Goal: Transaction & Acquisition: Purchase product/service

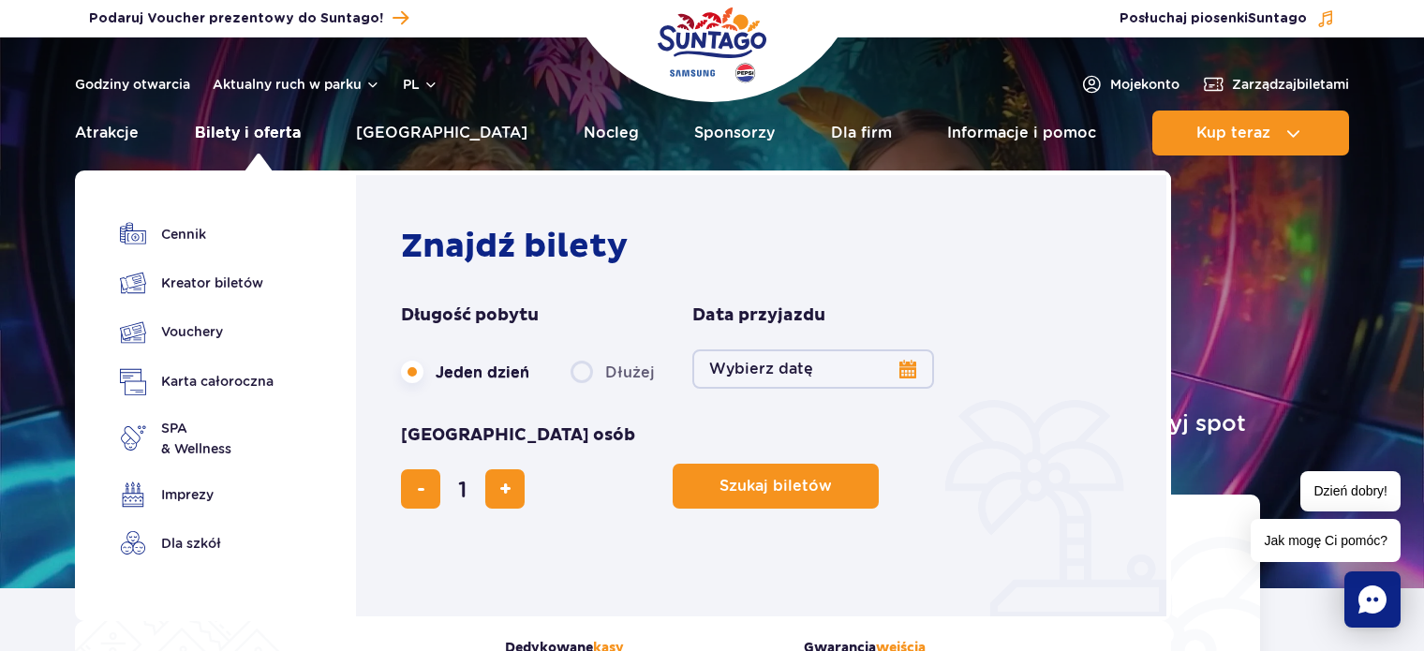
click at [208, 126] on link "Bilety i oferta" at bounding box center [248, 133] width 106 height 45
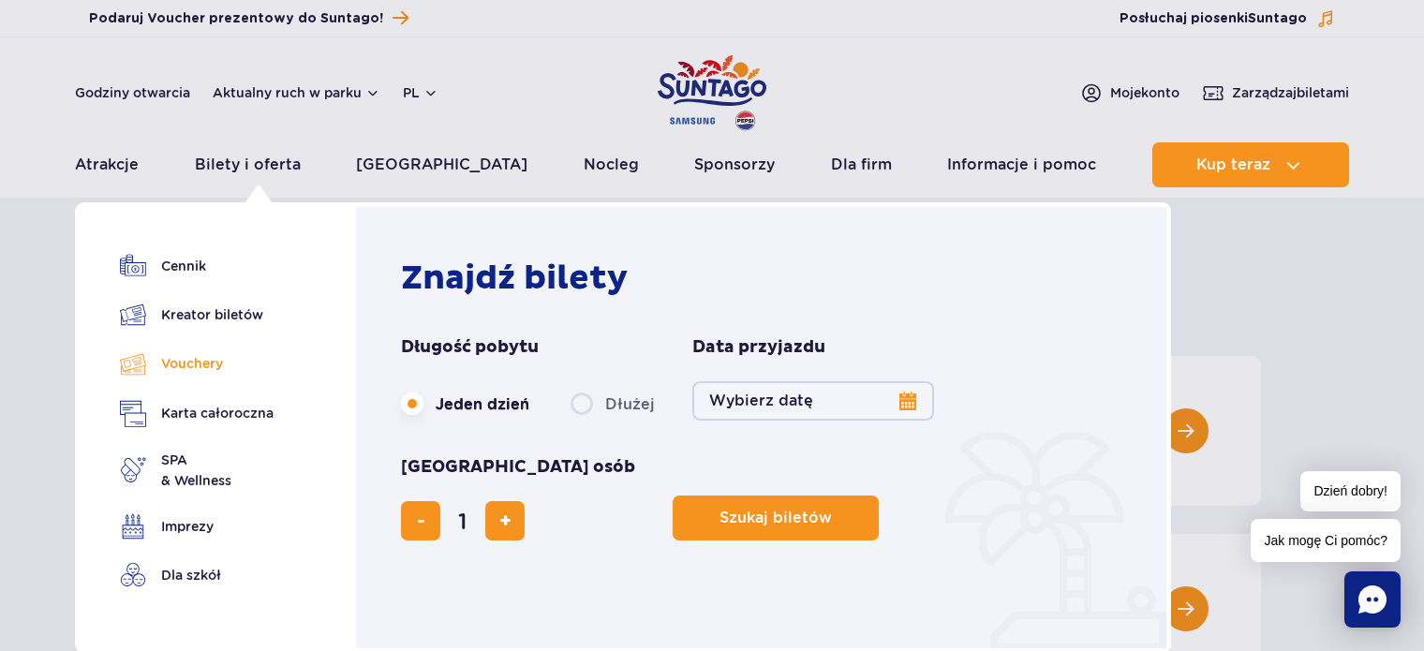
click at [185, 362] on link "Vouchery" at bounding box center [197, 363] width 154 height 27
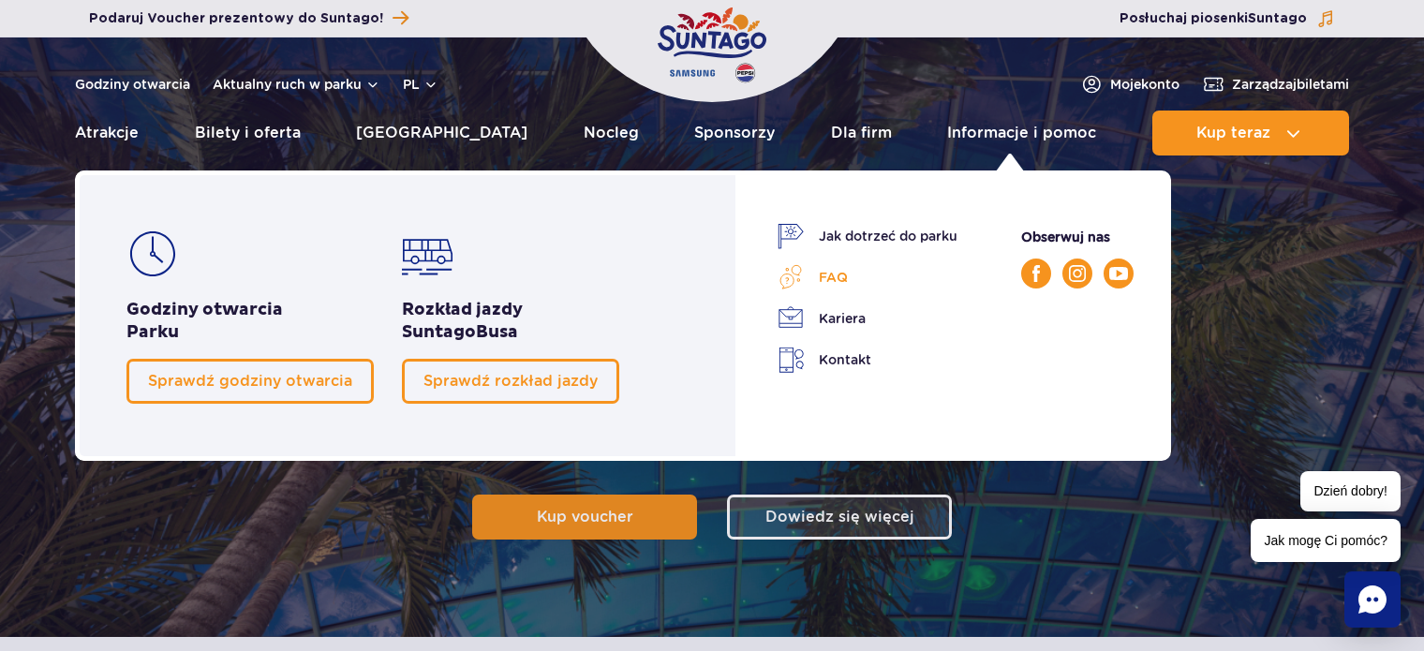
click at [831, 281] on link "FAQ" at bounding box center [868, 277] width 180 height 26
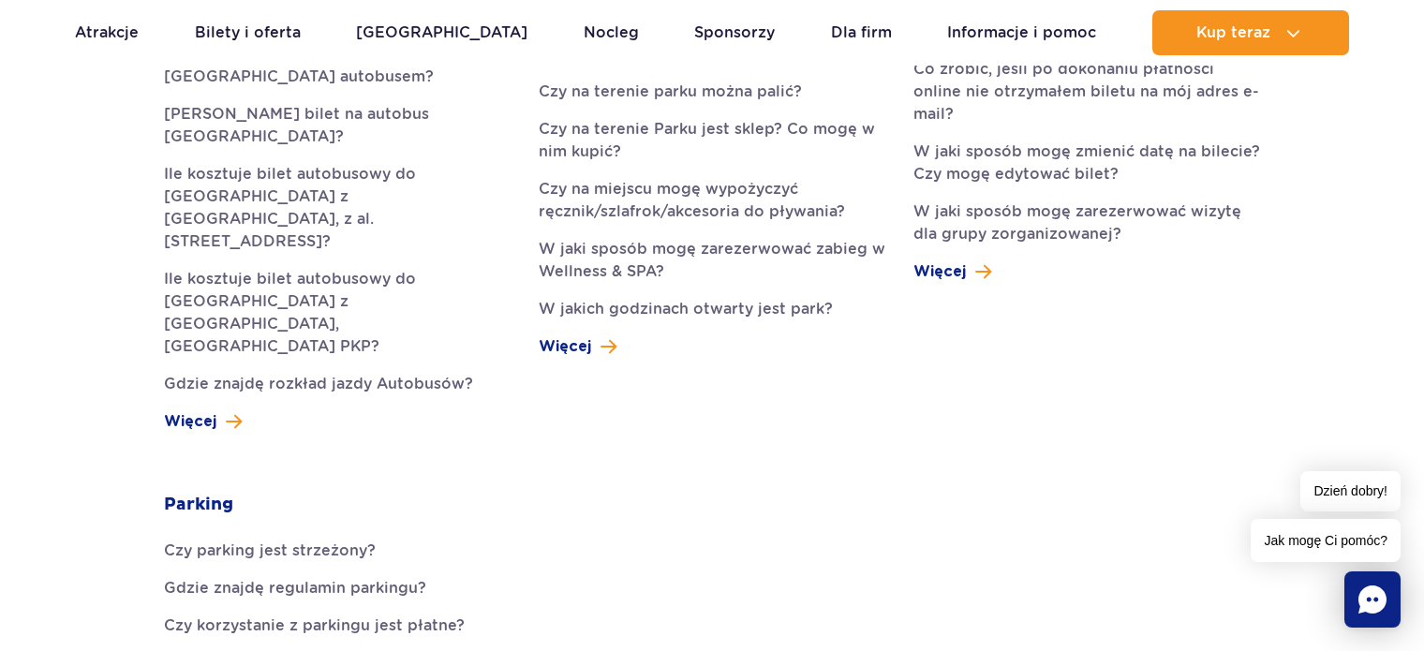
scroll to position [562, 0]
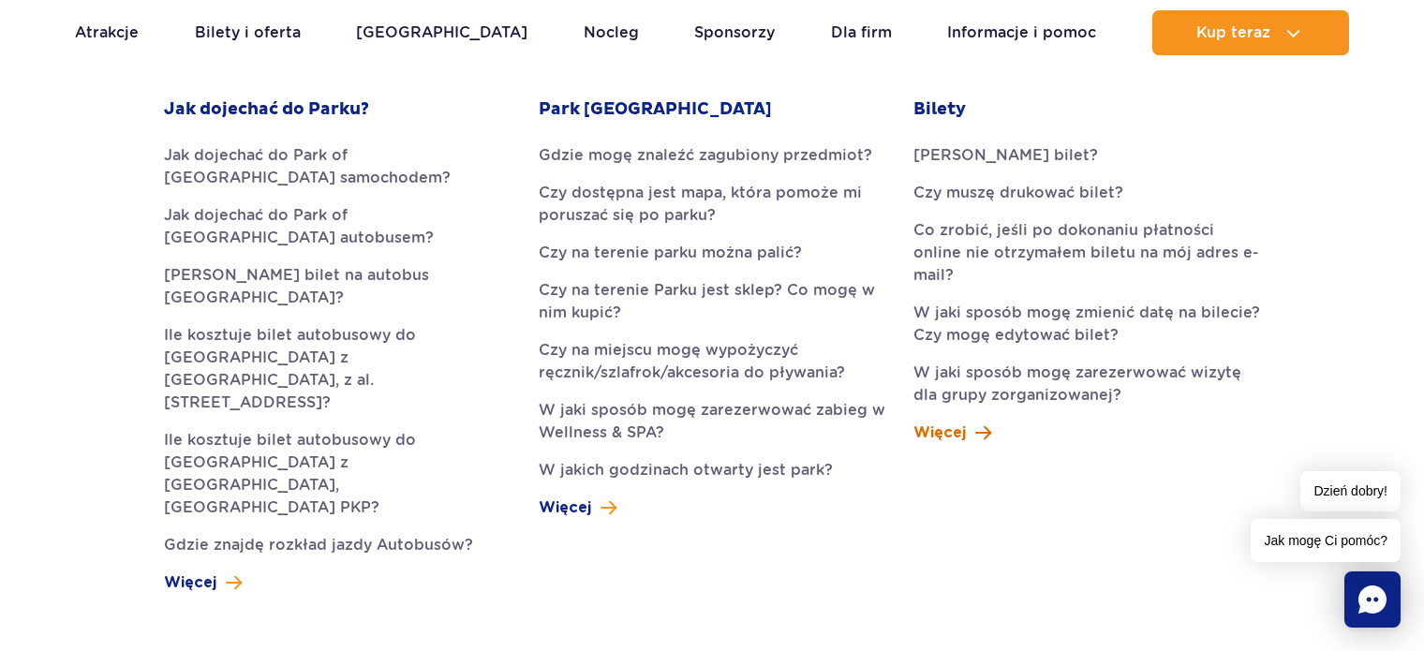
click at [944, 422] on span "Więcej" at bounding box center [939, 433] width 52 height 22
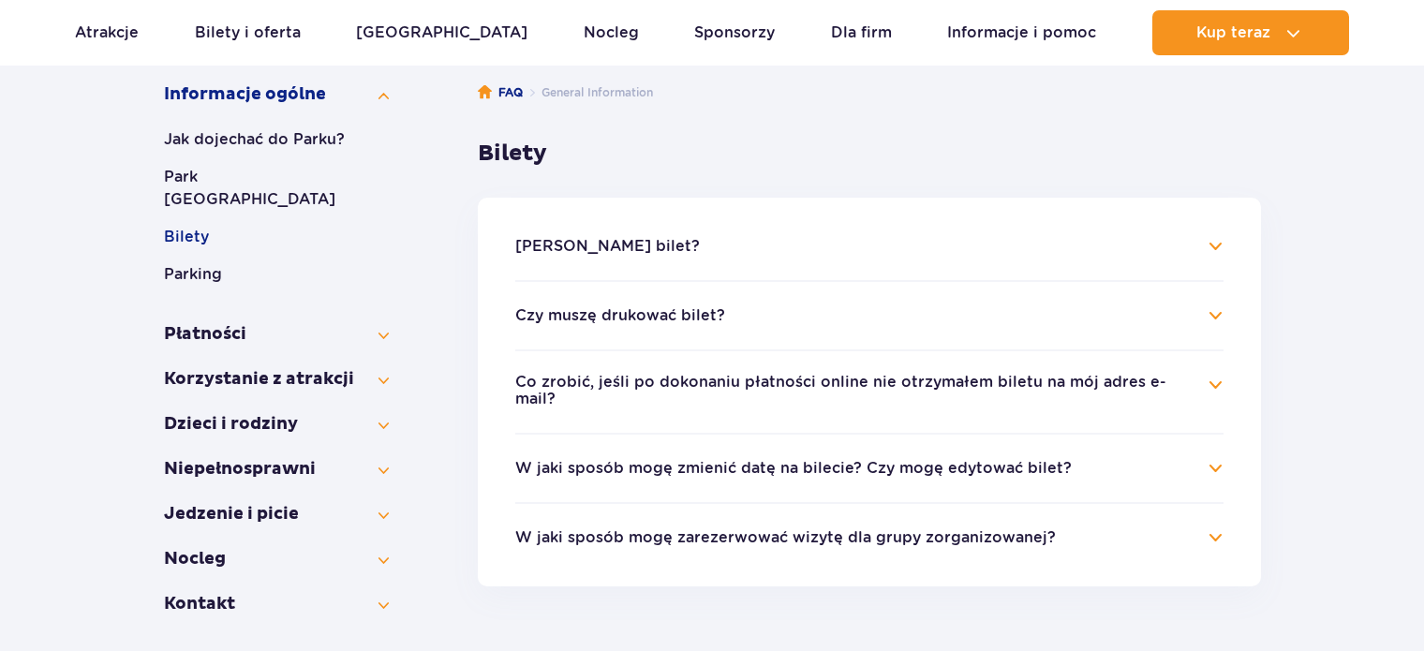
scroll to position [375, 0]
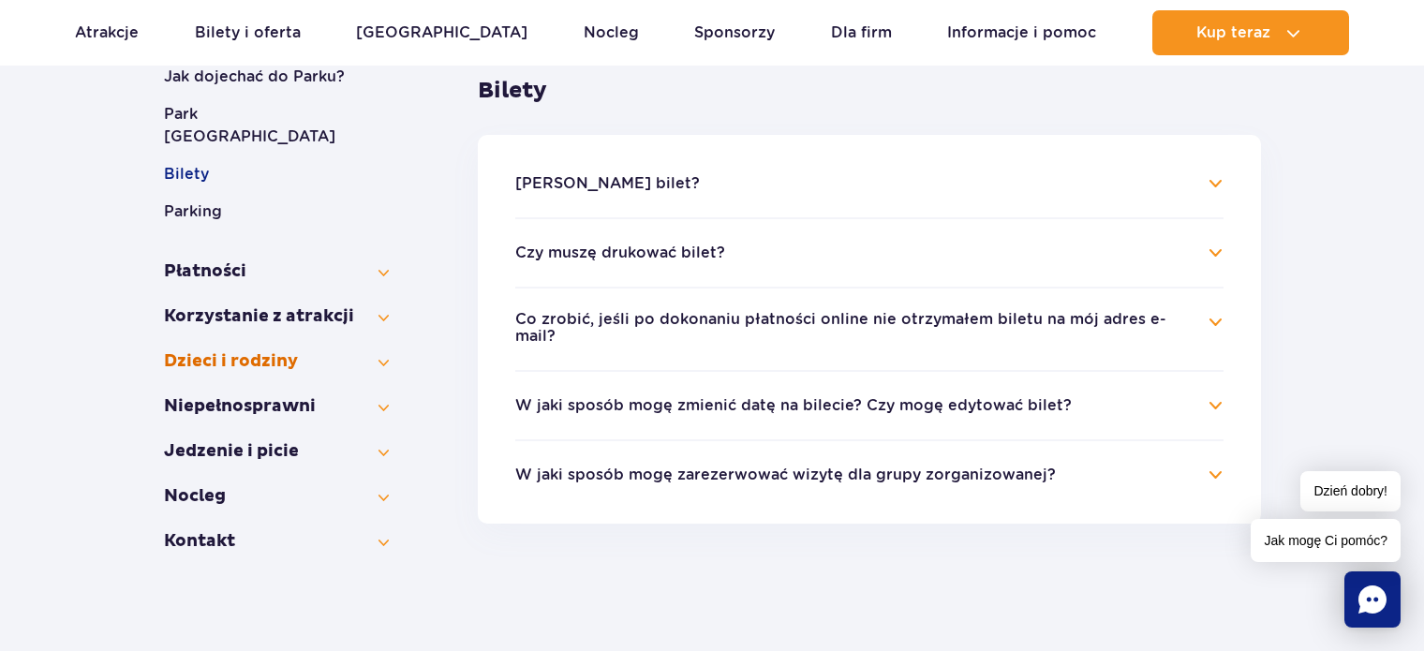
click at [378, 350] on button "Dzieci i rodziny" at bounding box center [276, 361] width 225 height 22
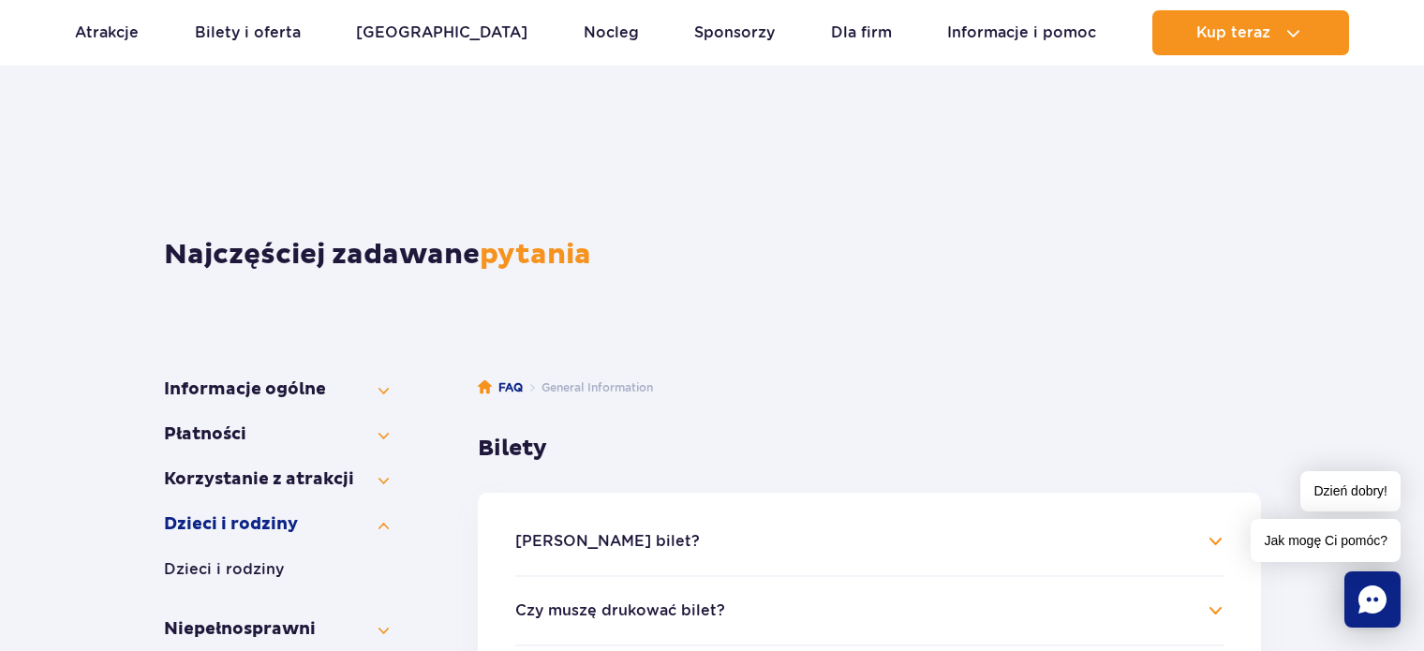
scroll to position [0, 0]
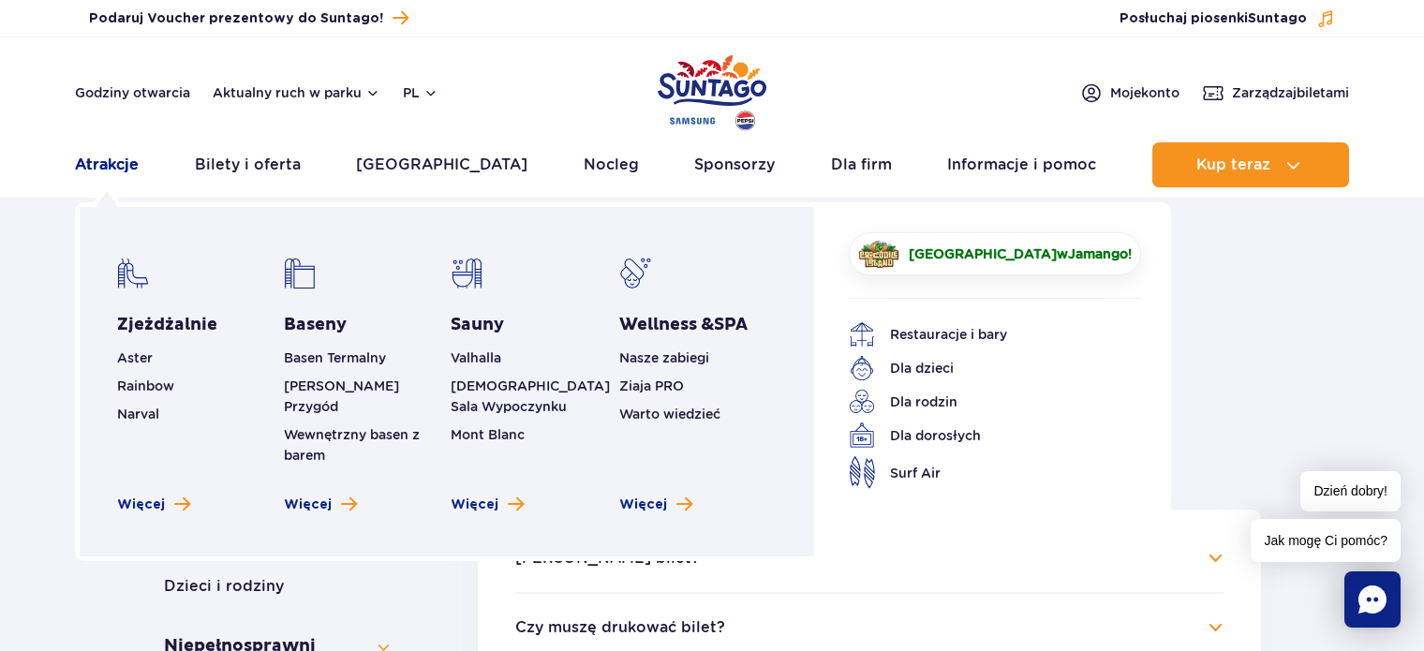
click at [108, 170] on link "Atrakcje" at bounding box center [107, 164] width 64 height 45
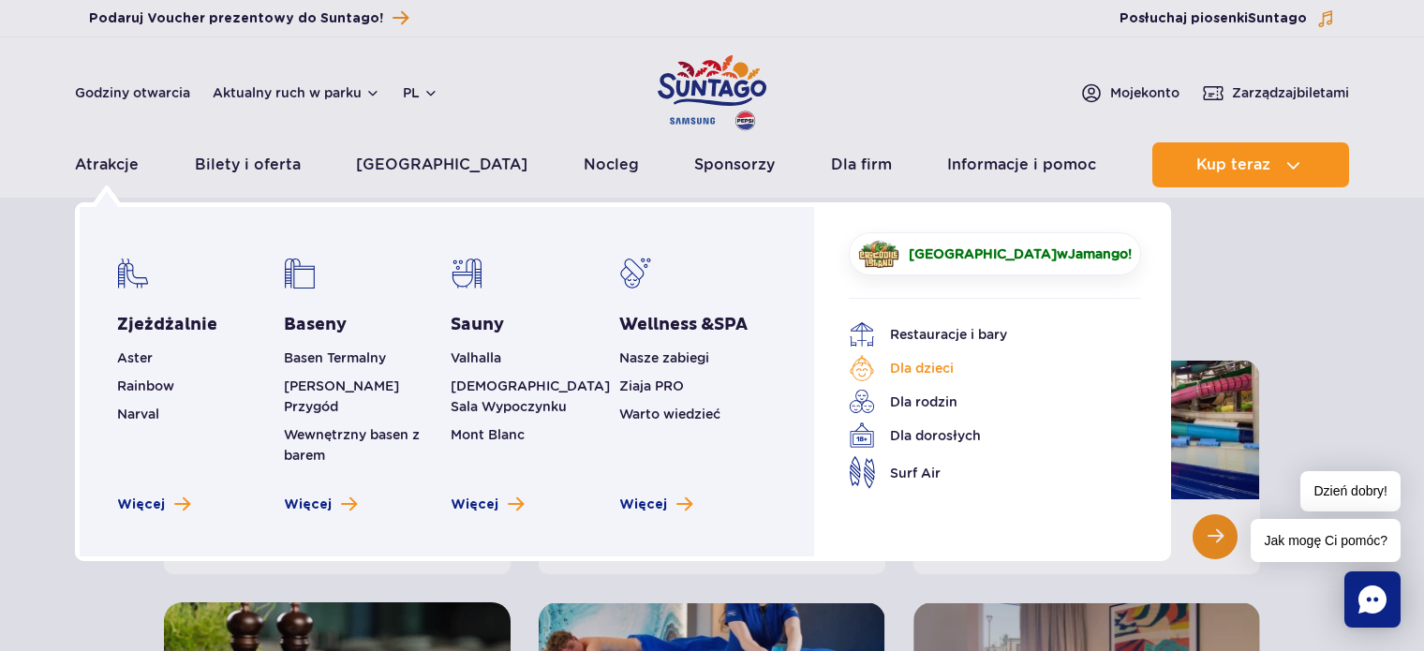
click at [932, 367] on link "Dla dzieci" at bounding box center [981, 368] width 264 height 26
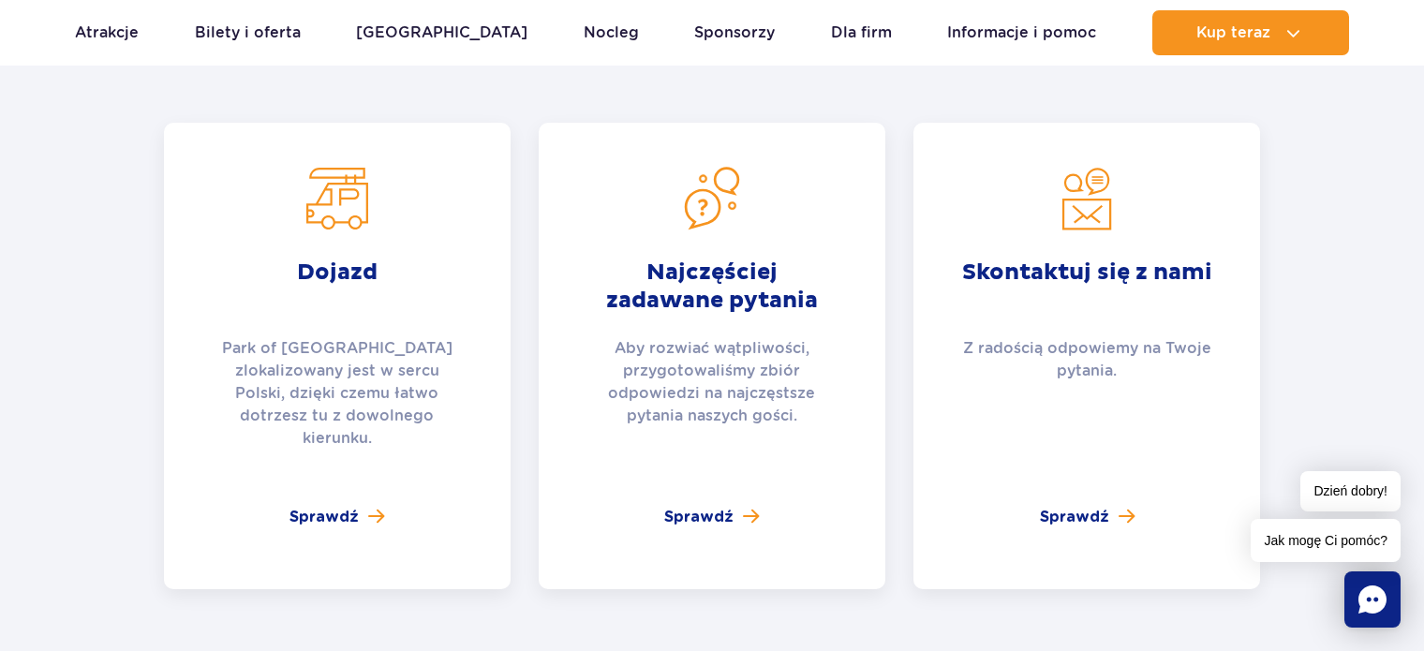
scroll to position [3560, 0]
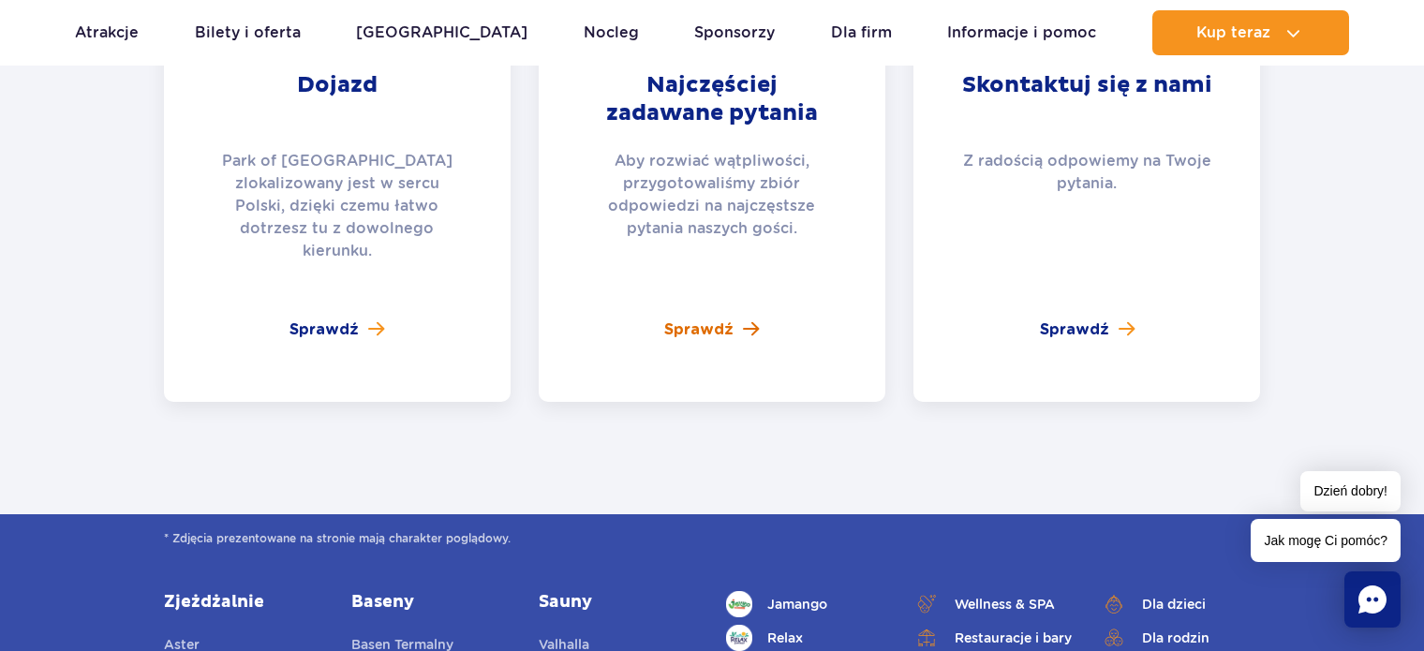
click at [674, 319] on span "Sprawdź" at bounding box center [698, 330] width 69 height 22
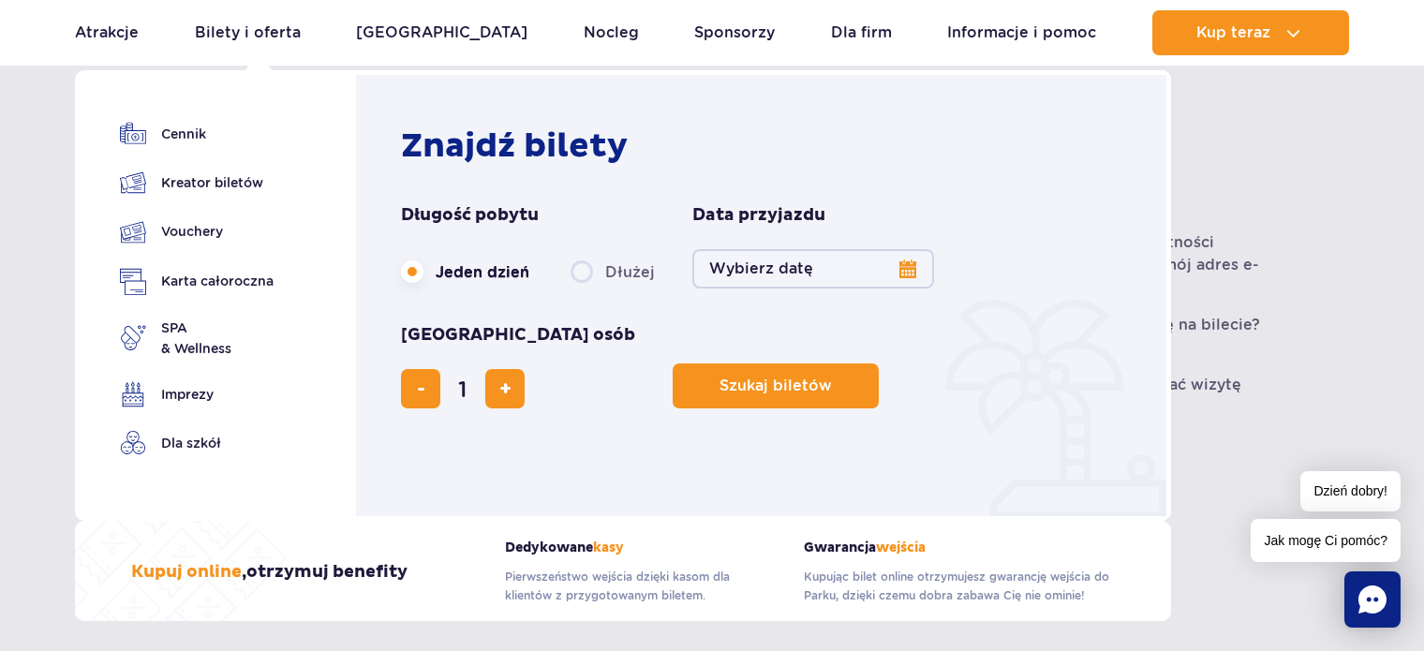
scroll to position [562, 0]
click at [231, 178] on link "Kreator biletów" at bounding box center [197, 183] width 154 height 26
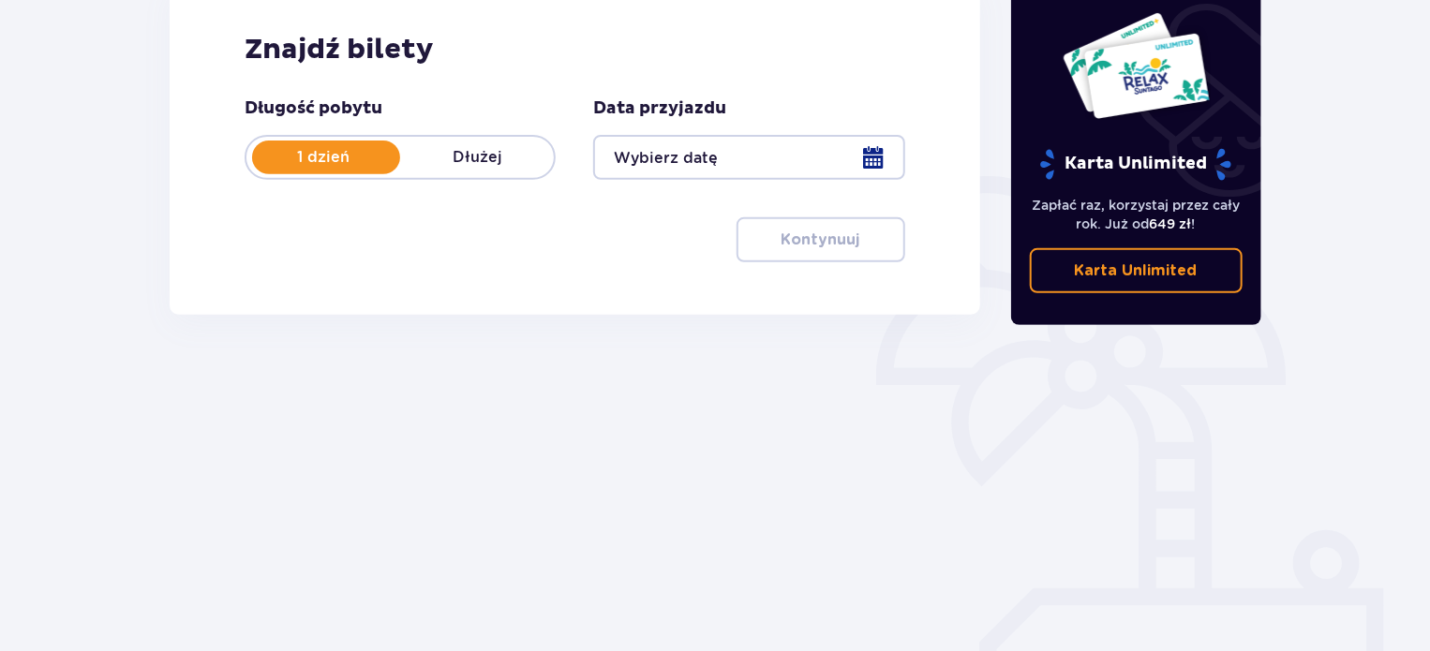
scroll to position [304, 0]
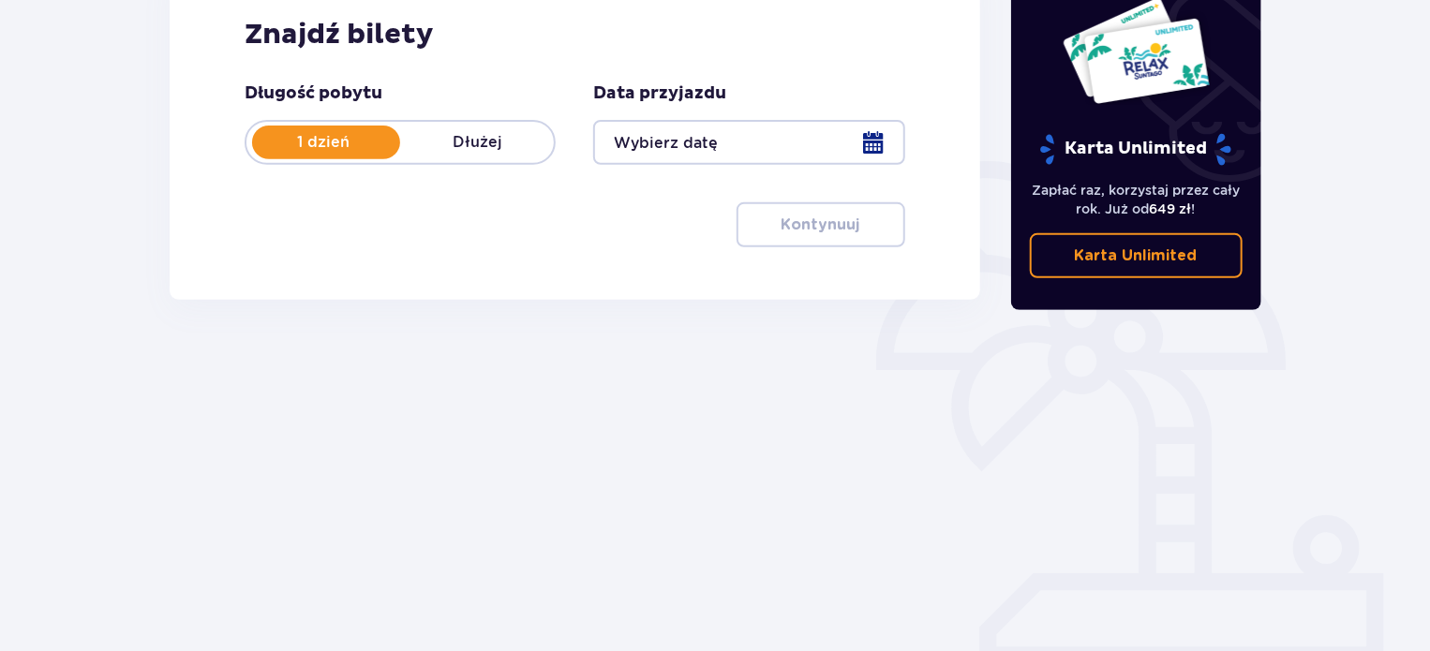
click at [867, 149] on div at bounding box center [748, 142] width 311 height 45
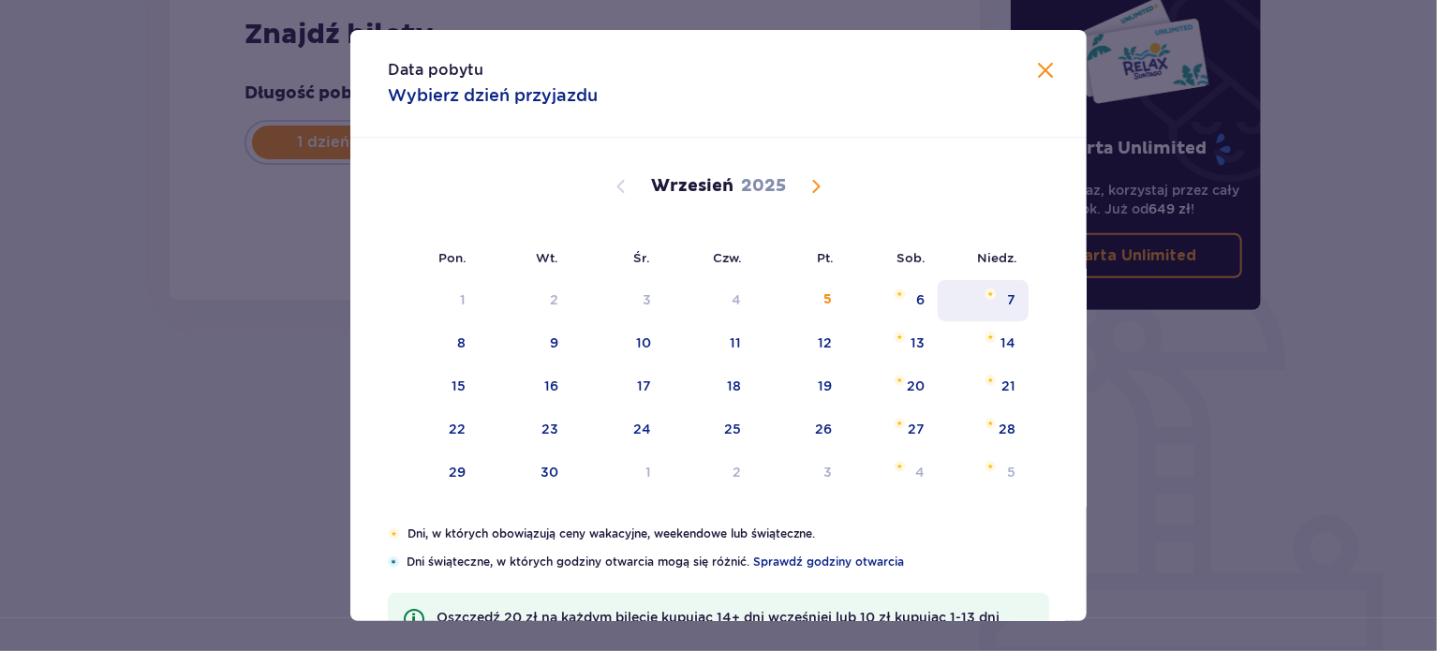
click at [1007, 295] on div "7" at bounding box center [1011, 299] width 8 height 19
type input "07.09.25"
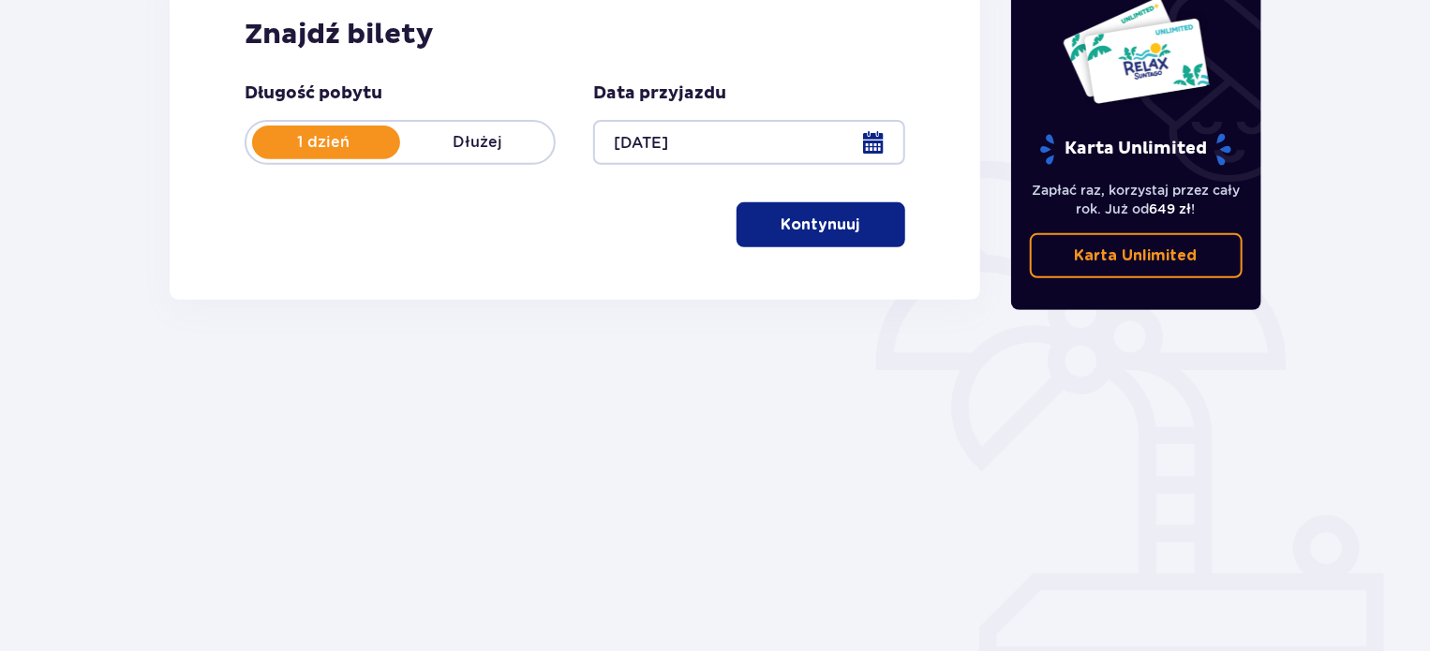
click at [844, 228] on button "Kontynuuj" at bounding box center [820, 224] width 169 height 45
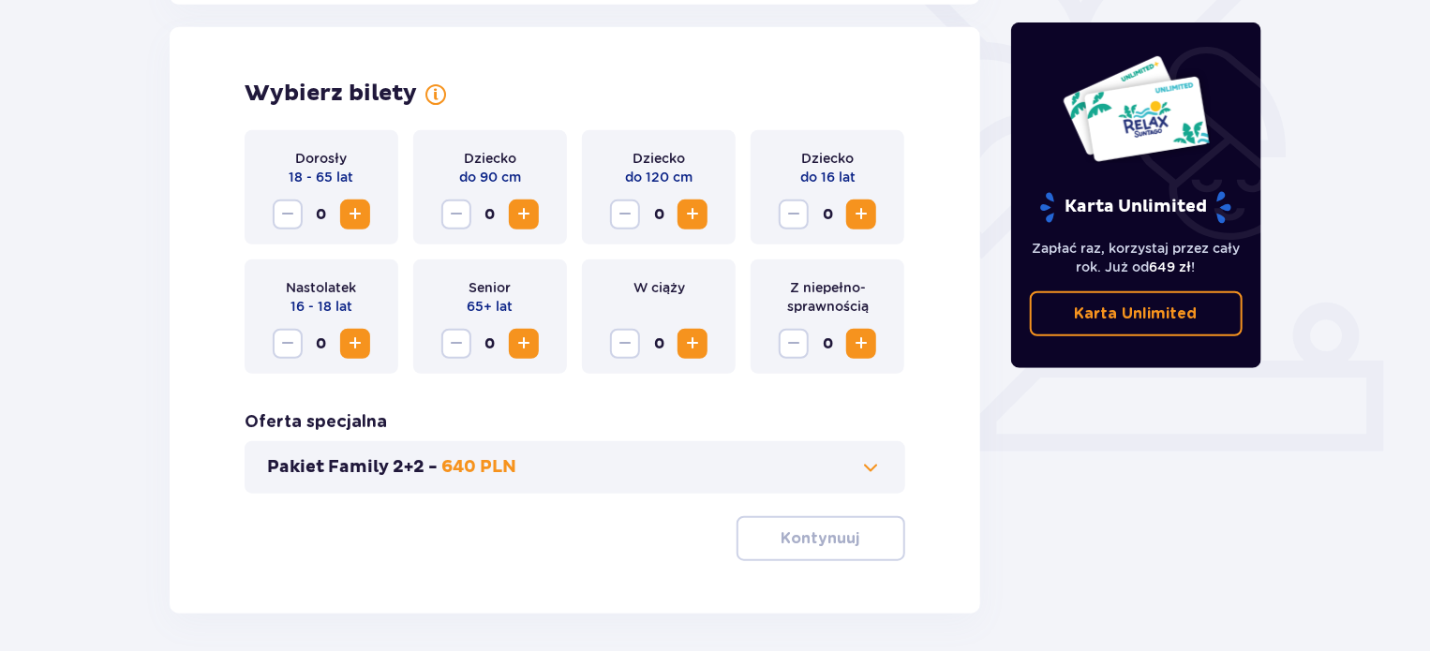
scroll to position [521, 0]
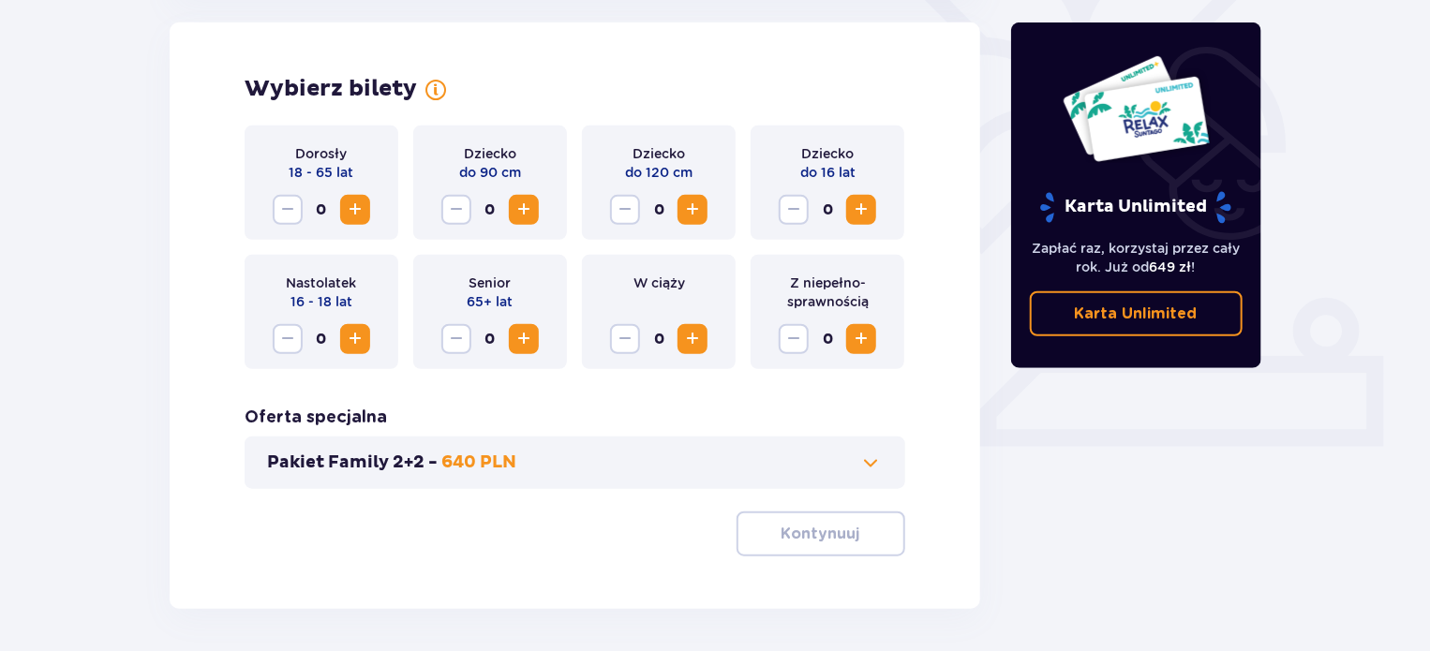
click at [349, 213] on span "Increase" at bounding box center [355, 210] width 22 height 22
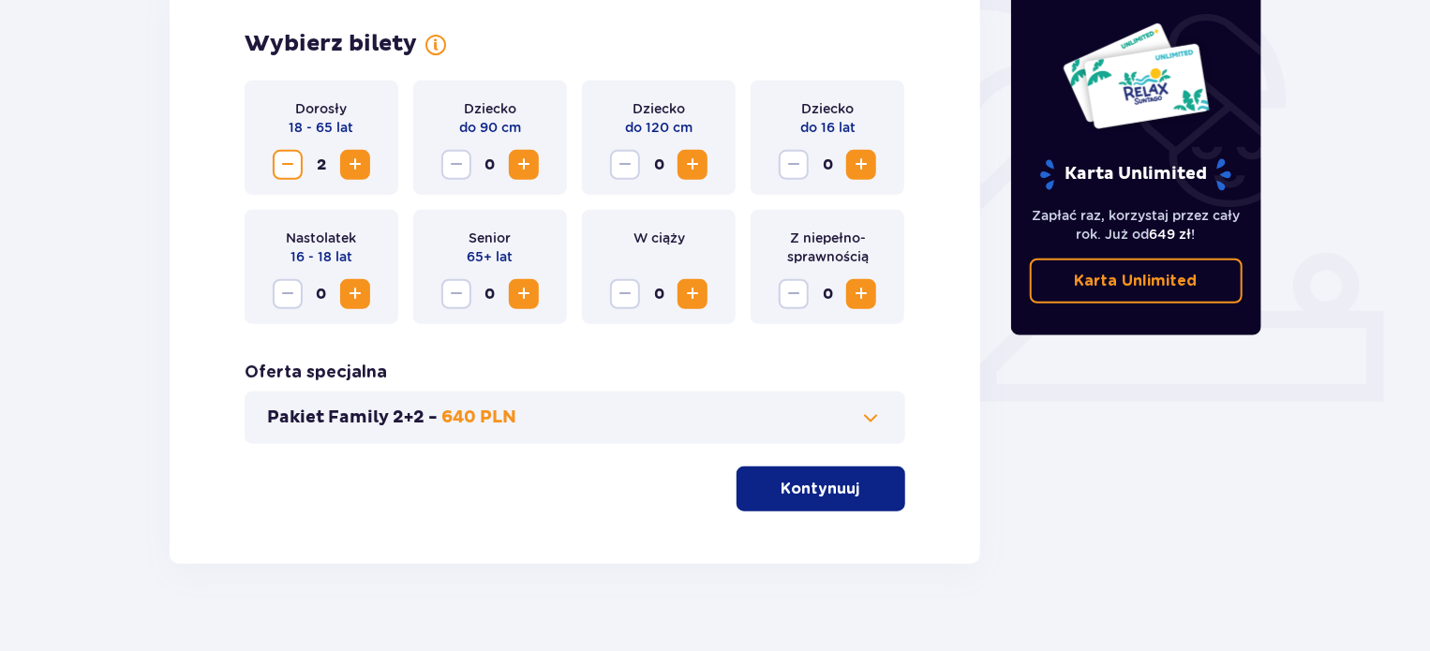
scroll to position [591, 0]
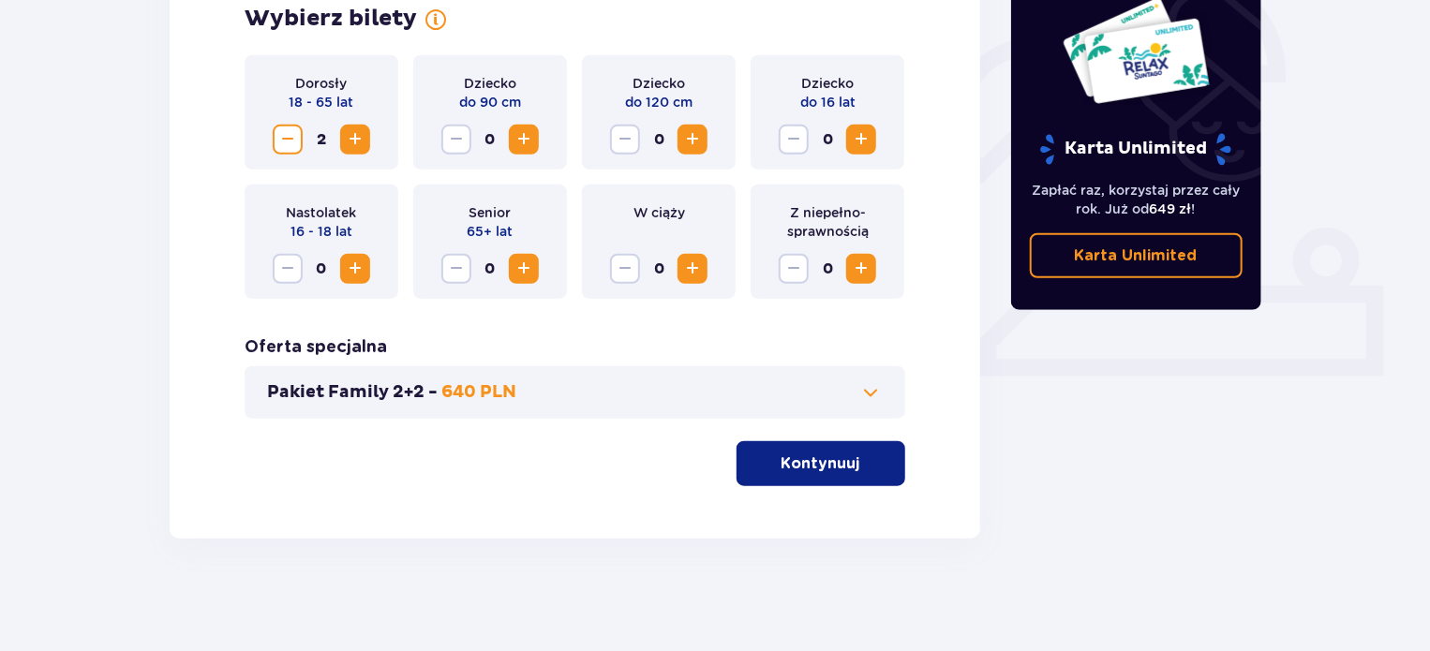
click at [802, 455] on p "Kontynuuj" at bounding box center [820, 463] width 79 height 21
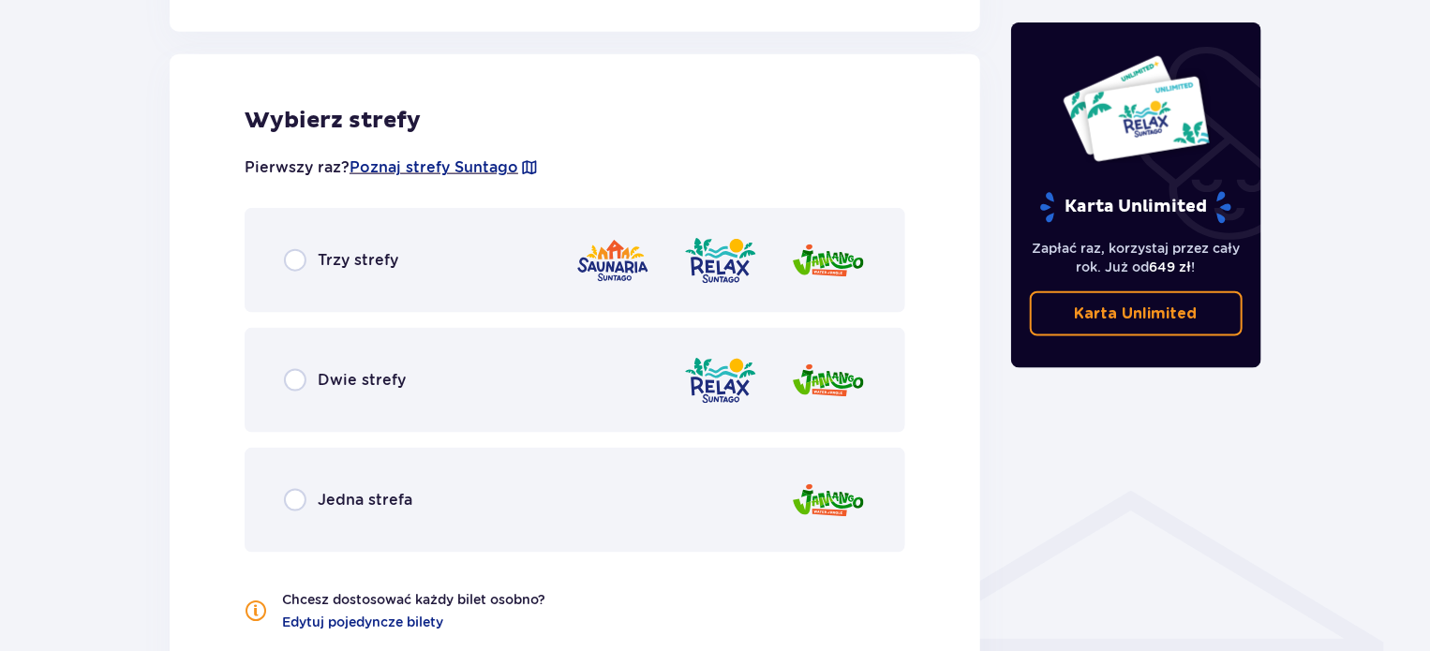
scroll to position [1039, 0]
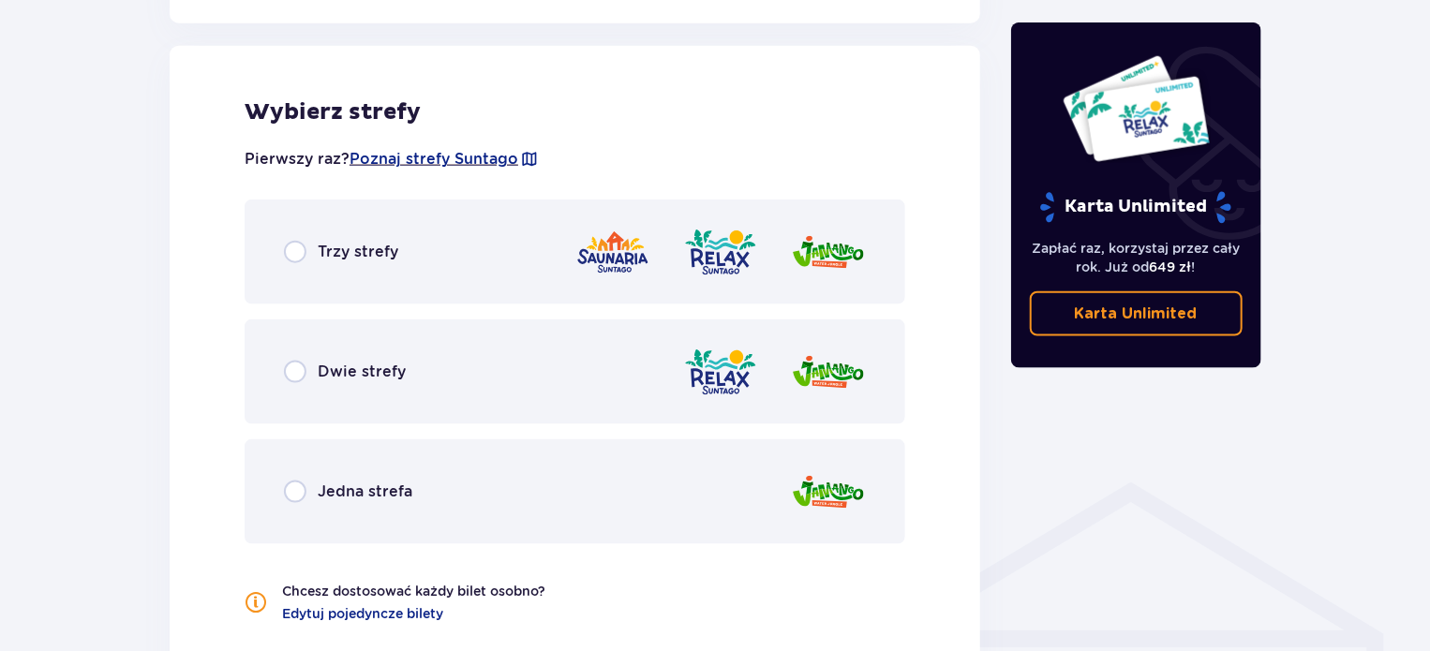
click at [809, 476] on img at bounding box center [828, 492] width 75 height 53
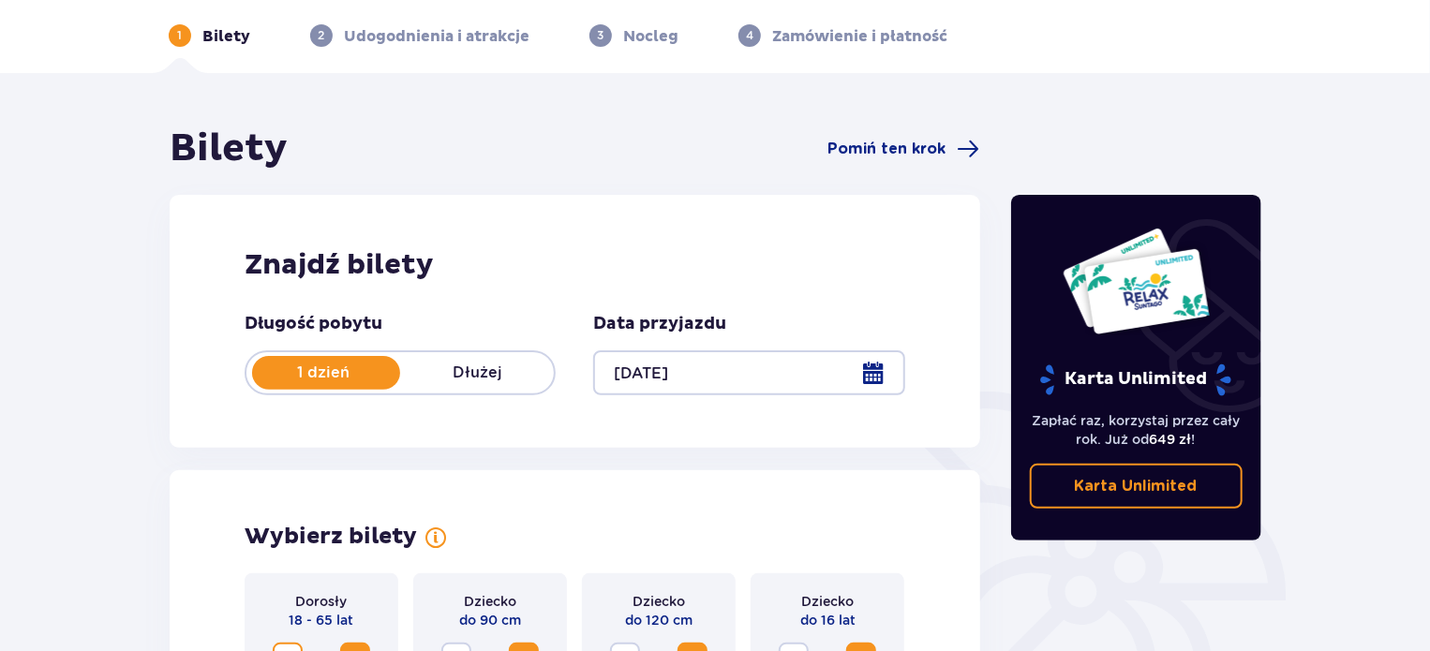
scroll to position [0, 0]
